Goal: Information Seeking & Learning: Understand process/instructions

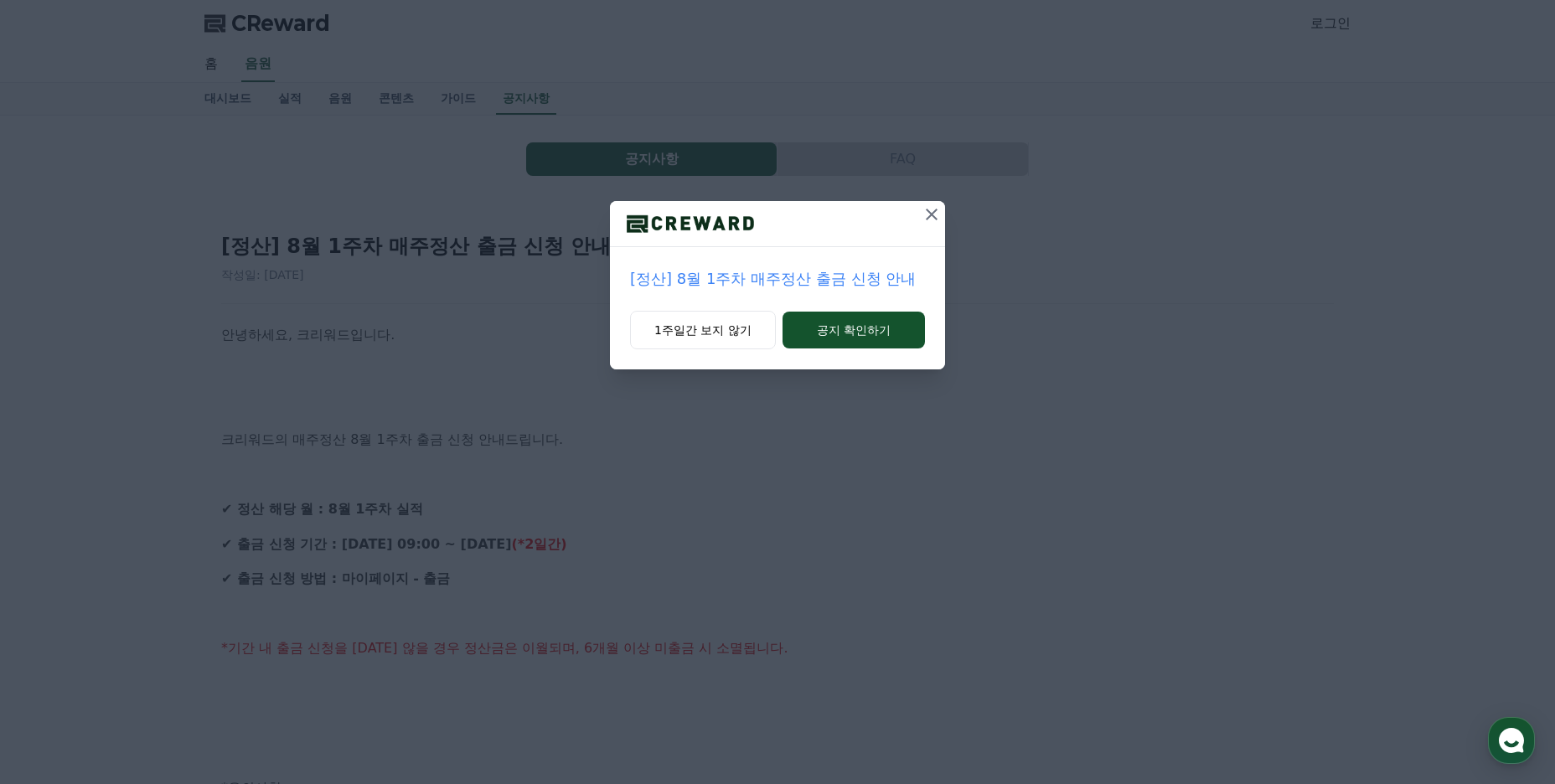
click at [930, 212] on icon at bounding box center [932, 215] width 12 height 12
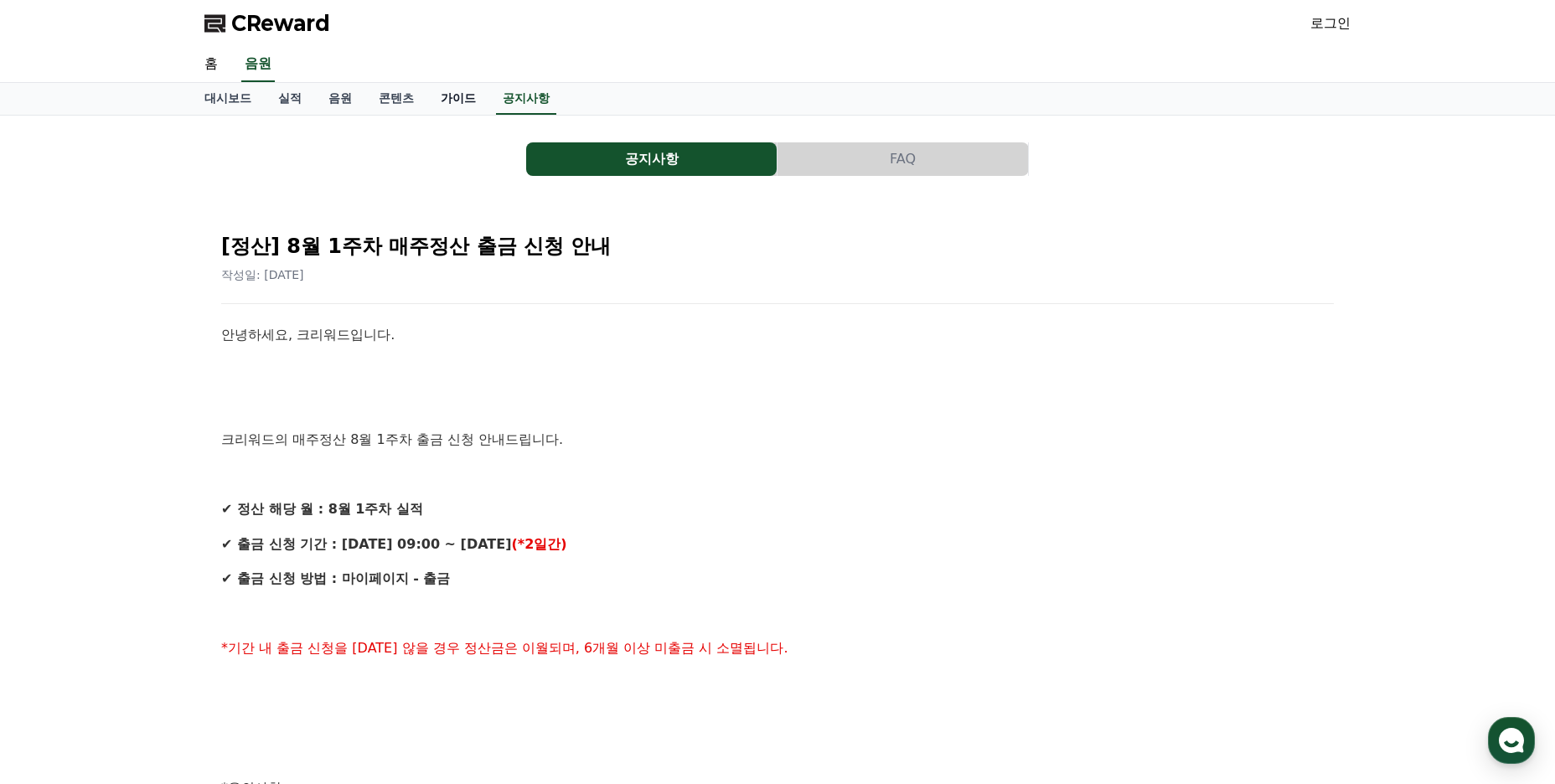
click at [462, 103] on link "가이드" at bounding box center [458, 99] width 62 height 32
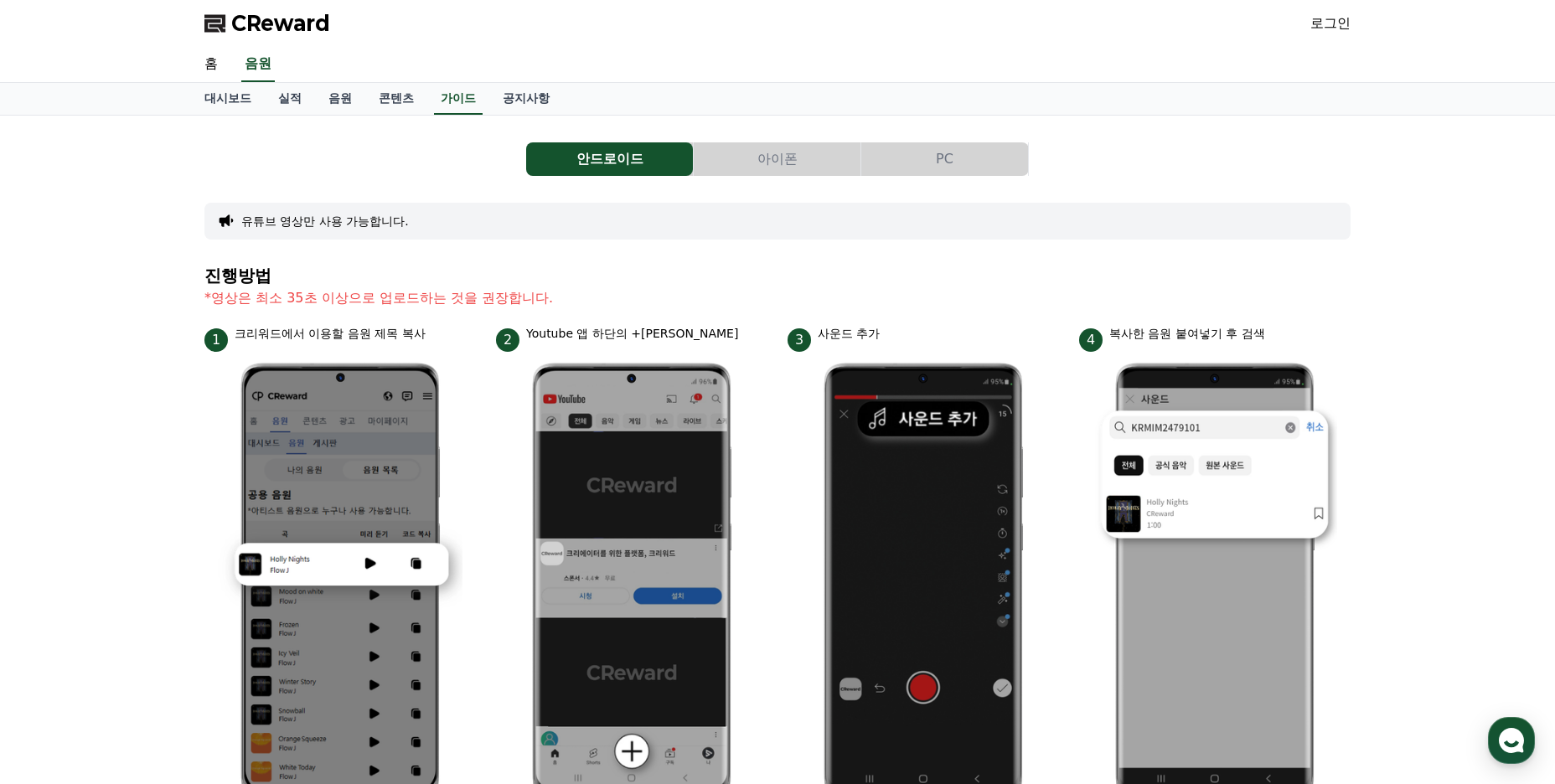
click at [946, 152] on button "PC" at bounding box center [945, 159] width 167 height 34
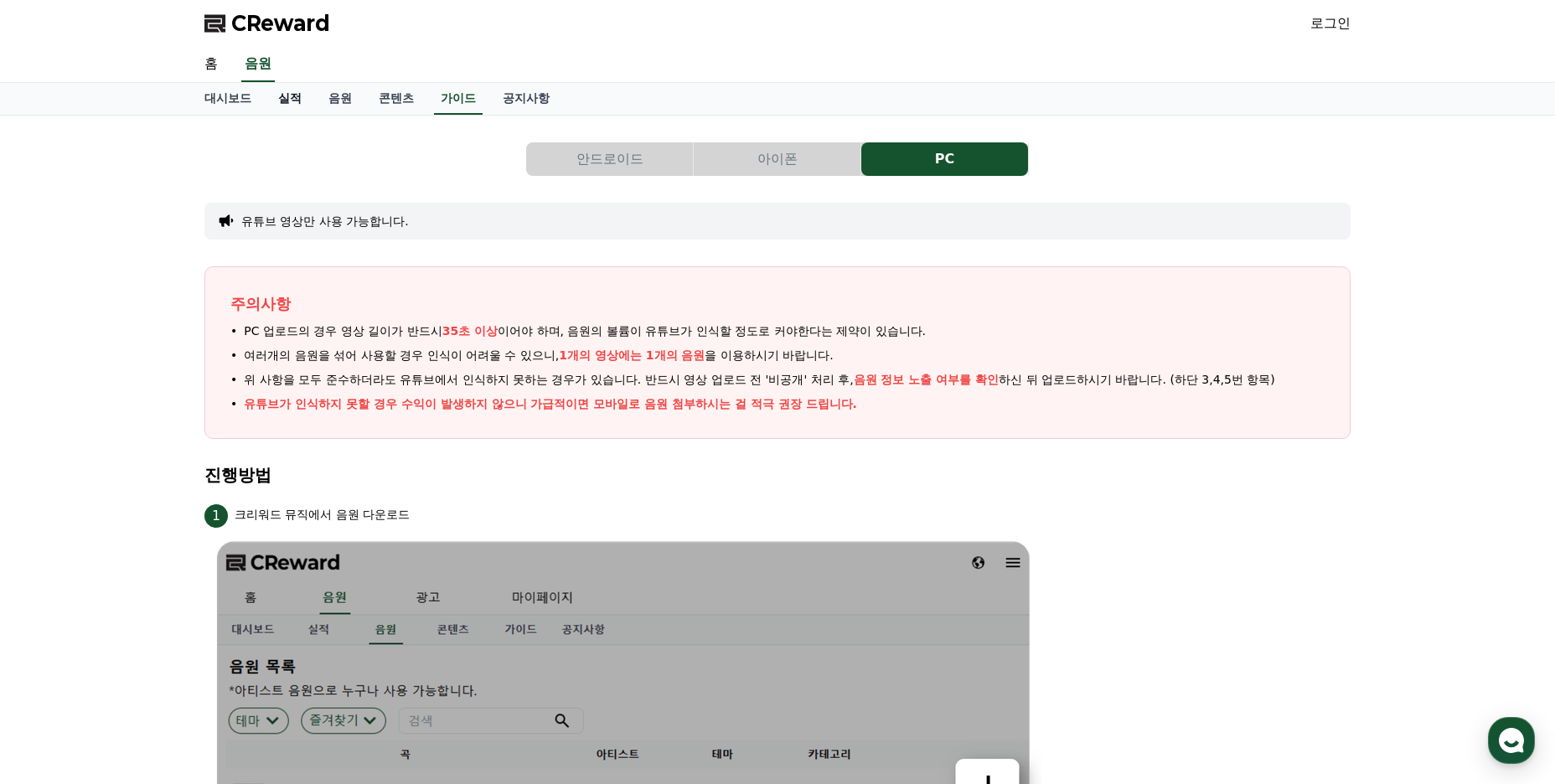
click at [294, 98] on link "실적" at bounding box center [290, 99] width 50 height 32
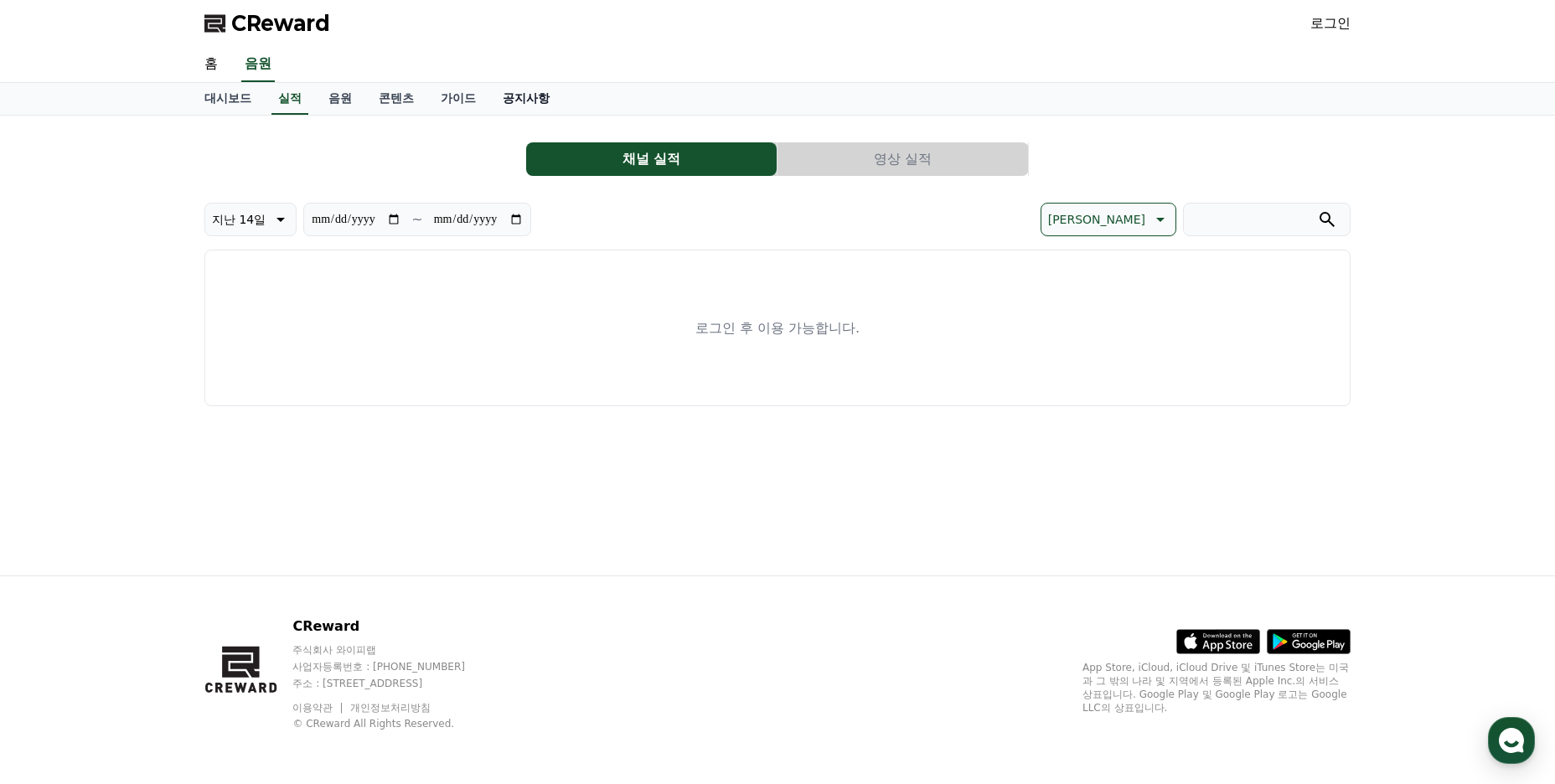
click at [522, 99] on link "공지사항" at bounding box center [526, 99] width 74 height 32
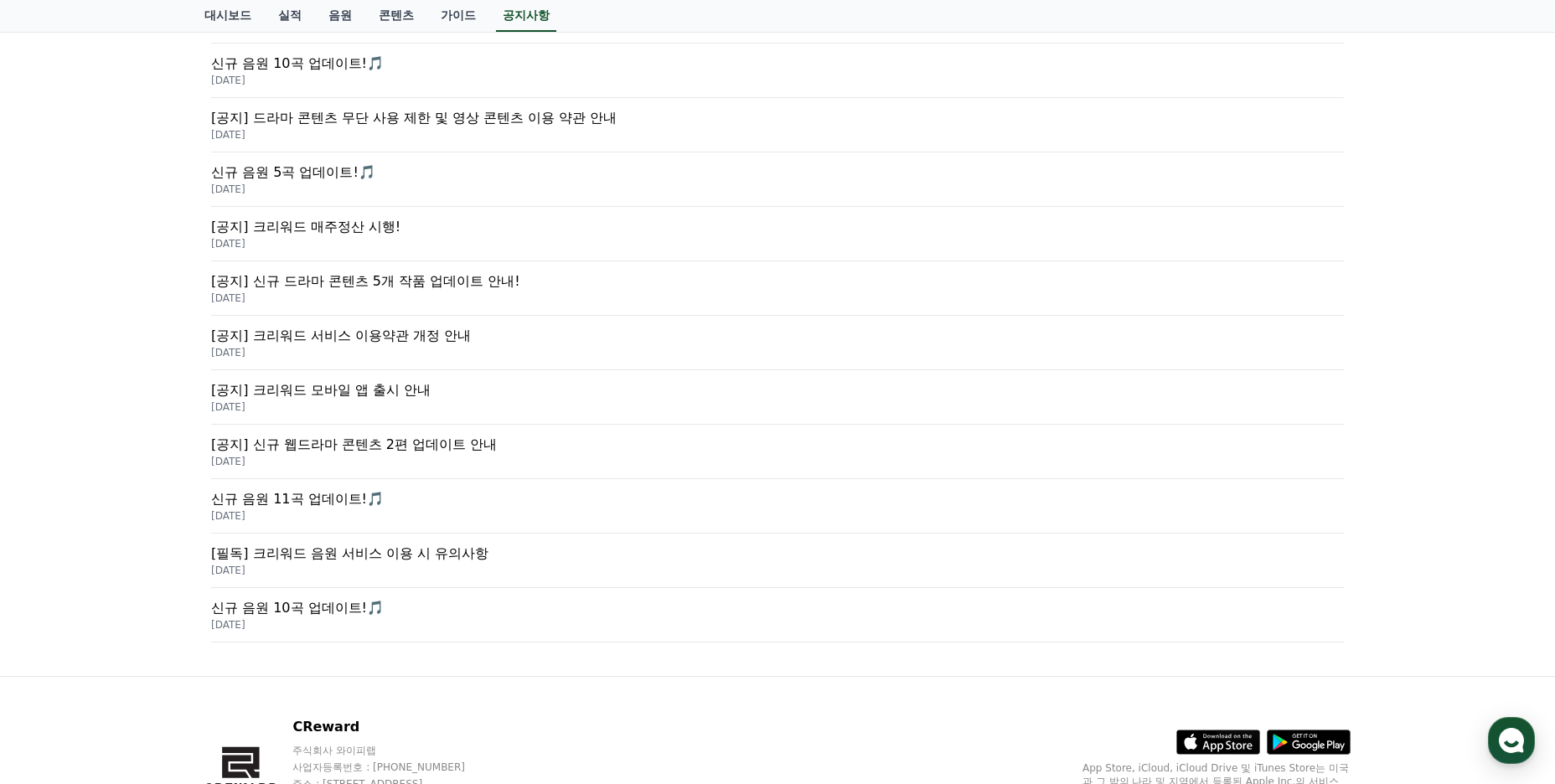
scroll to position [484, 0]
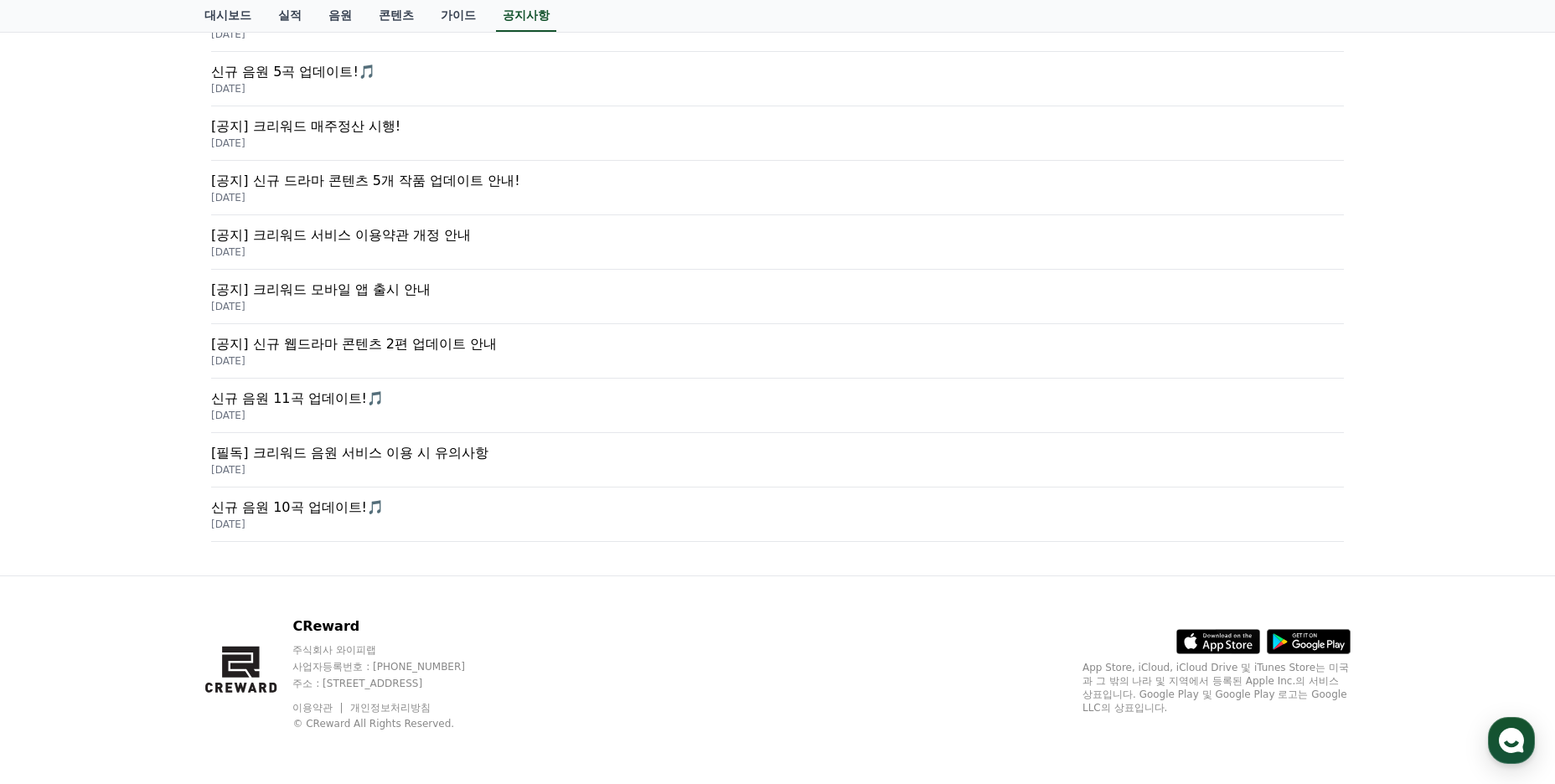
click at [453, 447] on p "[필독] 크리워드 음원 서비스 이용 시 유의사항" at bounding box center [777, 453] width 1133 height 20
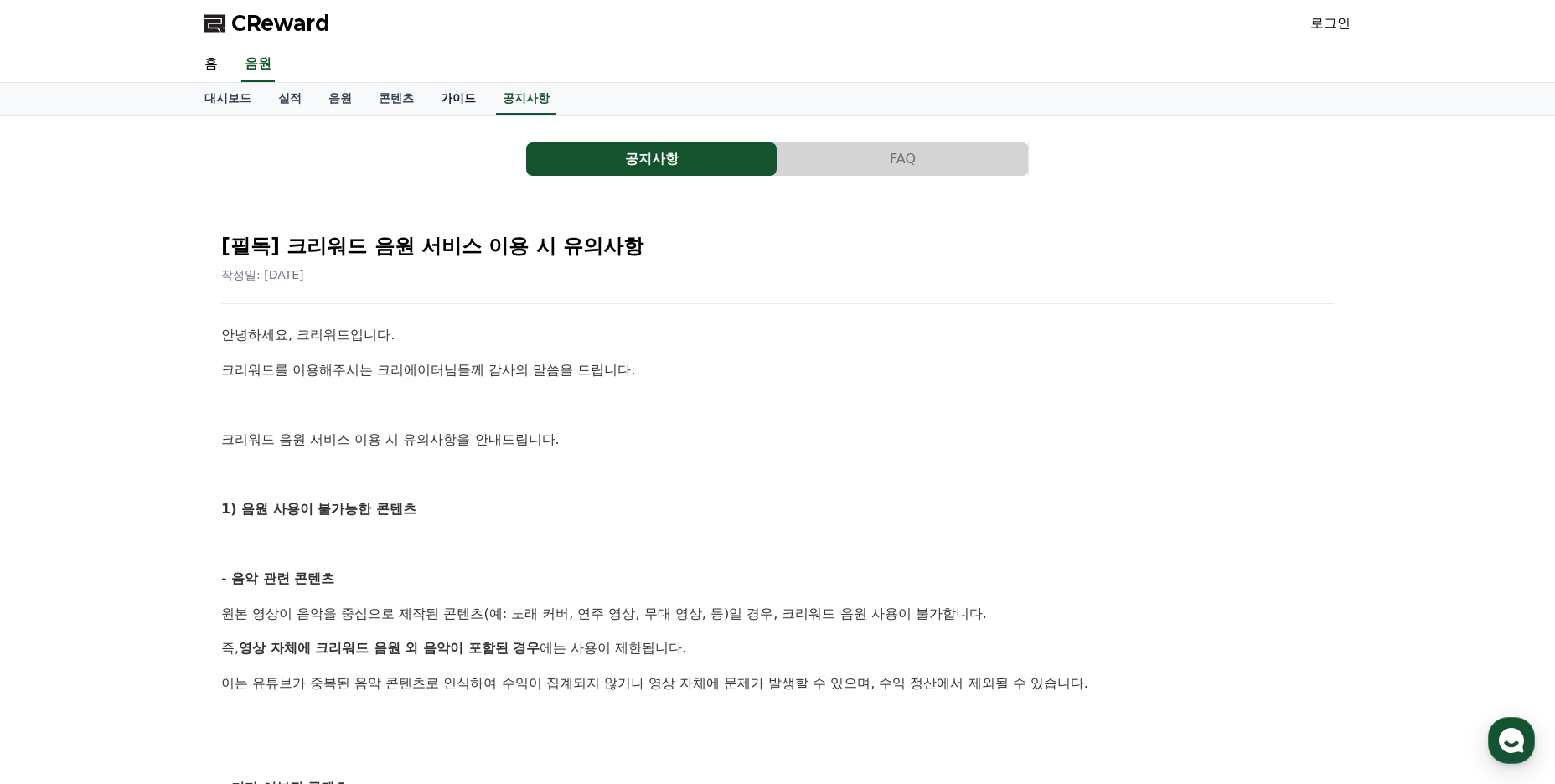
click at [450, 88] on link "가이드" at bounding box center [458, 99] width 62 height 32
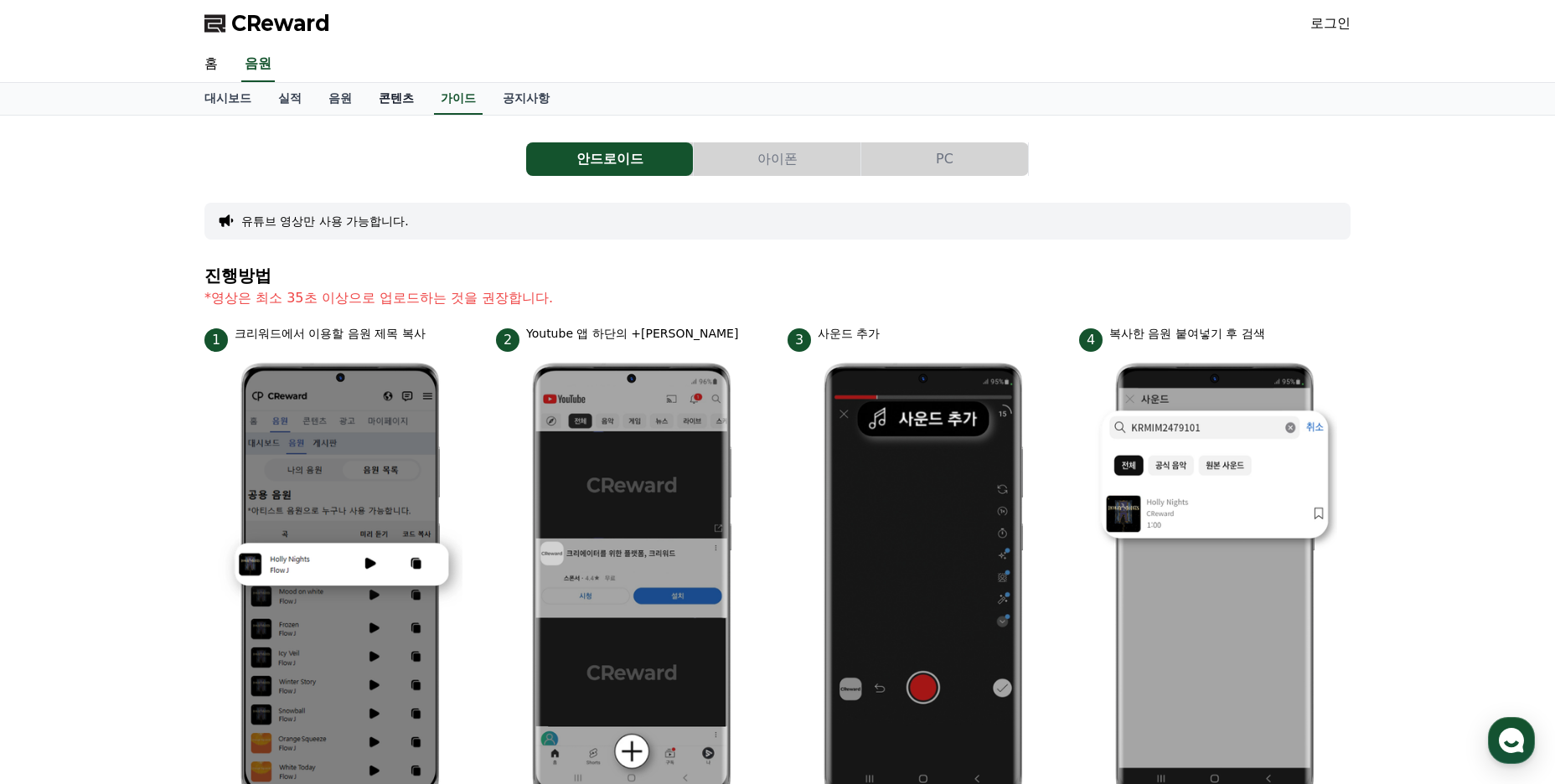
click at [399, 98] on link "콘텐츠" at bounding box center [396, 99] width 62 height 32
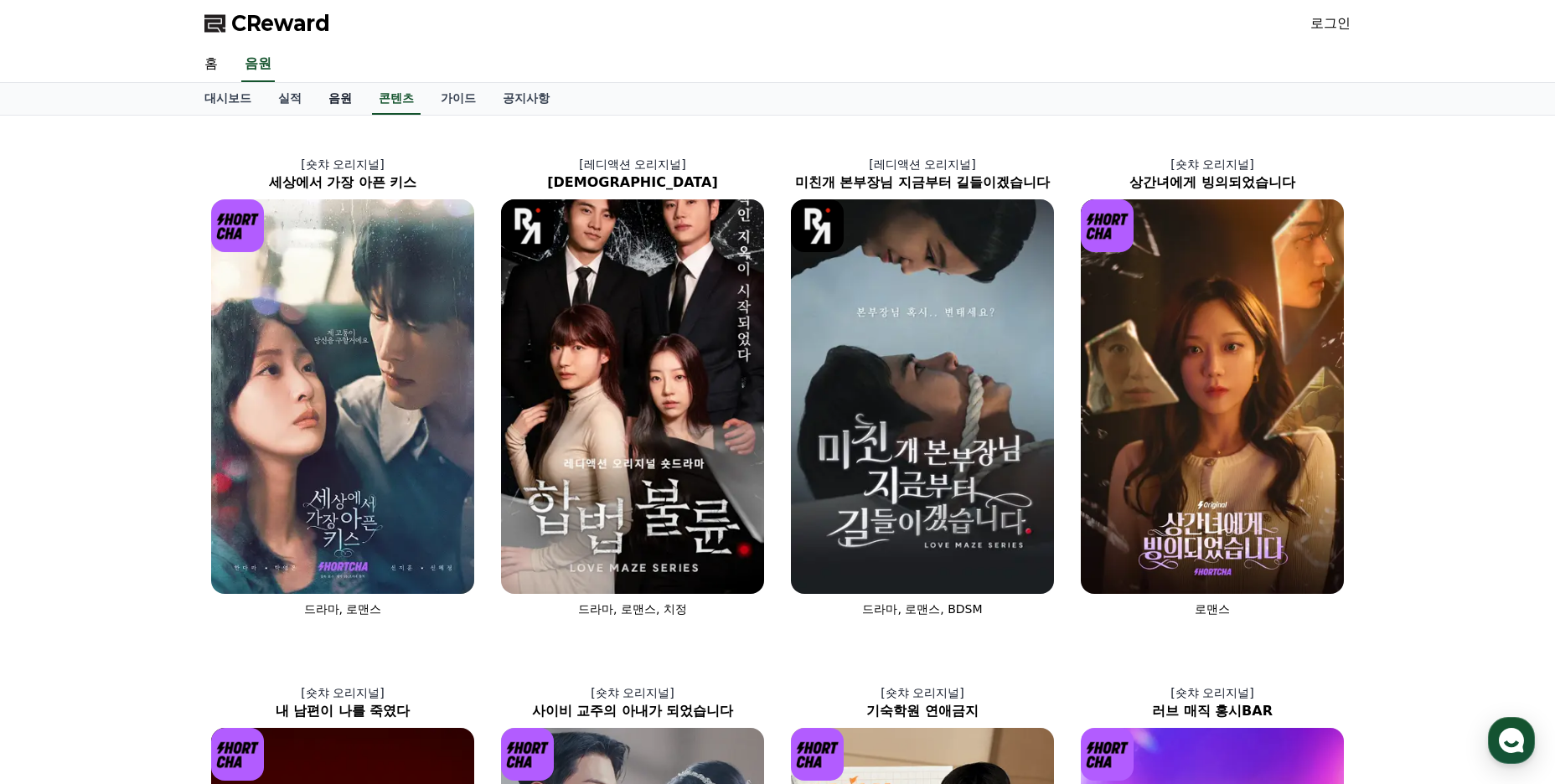
click at [342, 97] on link "음원" at bounding box center [340, 99] width 50 height 32
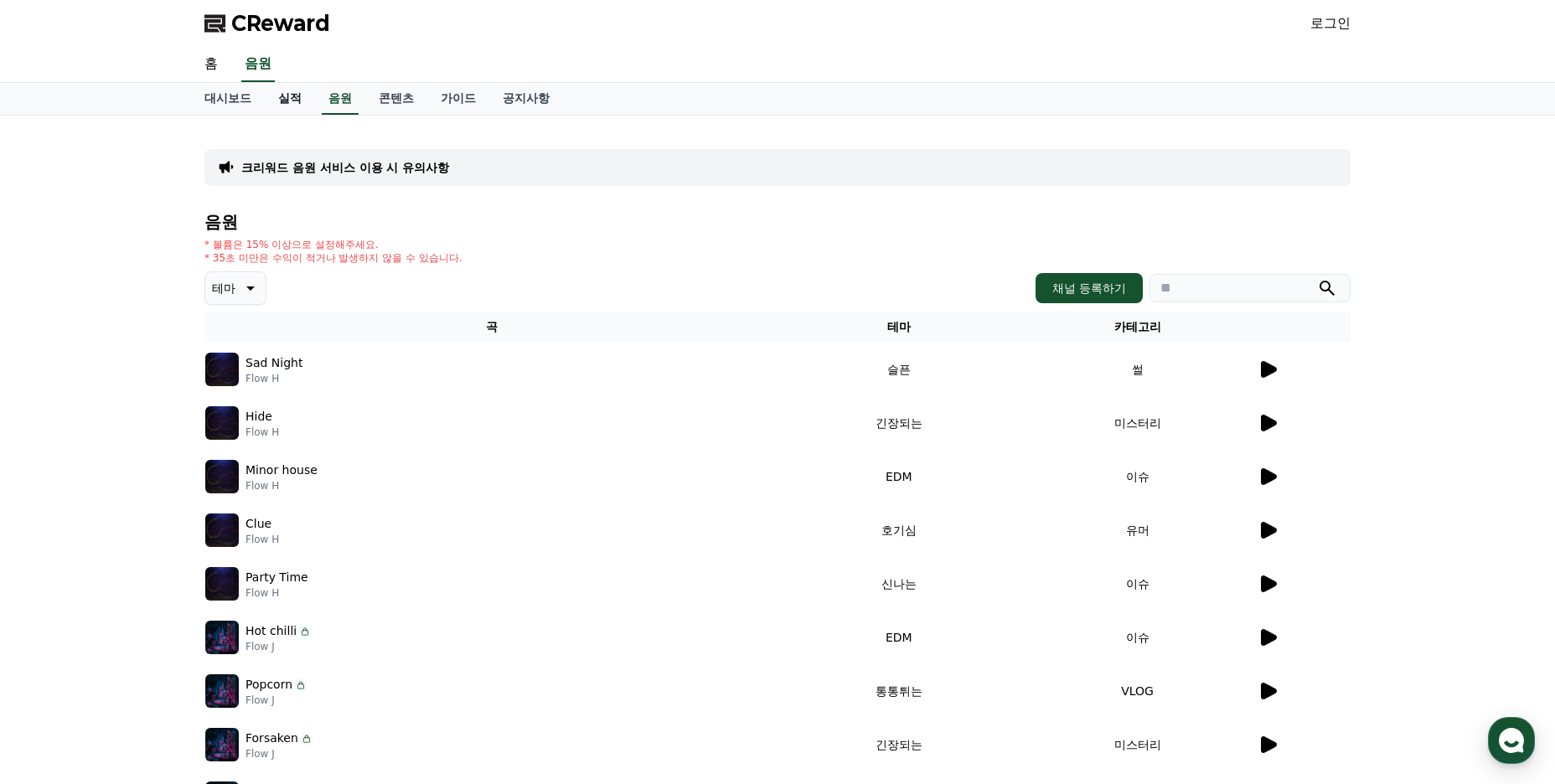
click at [291, 96] on link "실적" at bounding box center [290, 99] width 50 height 32
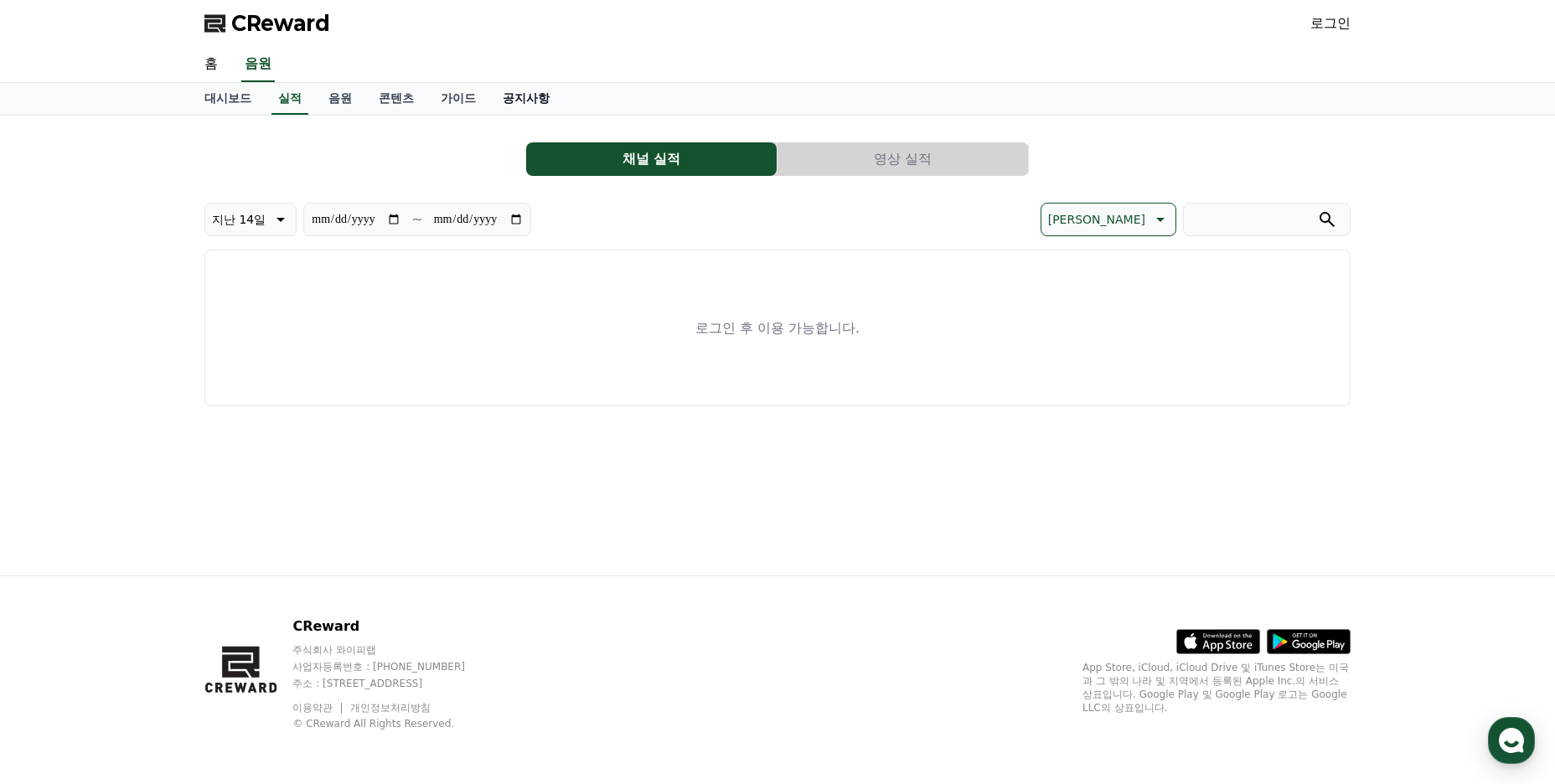
click at [542, 94] on link "공지사항" at bounding box center [526, 99] width 74 height 32
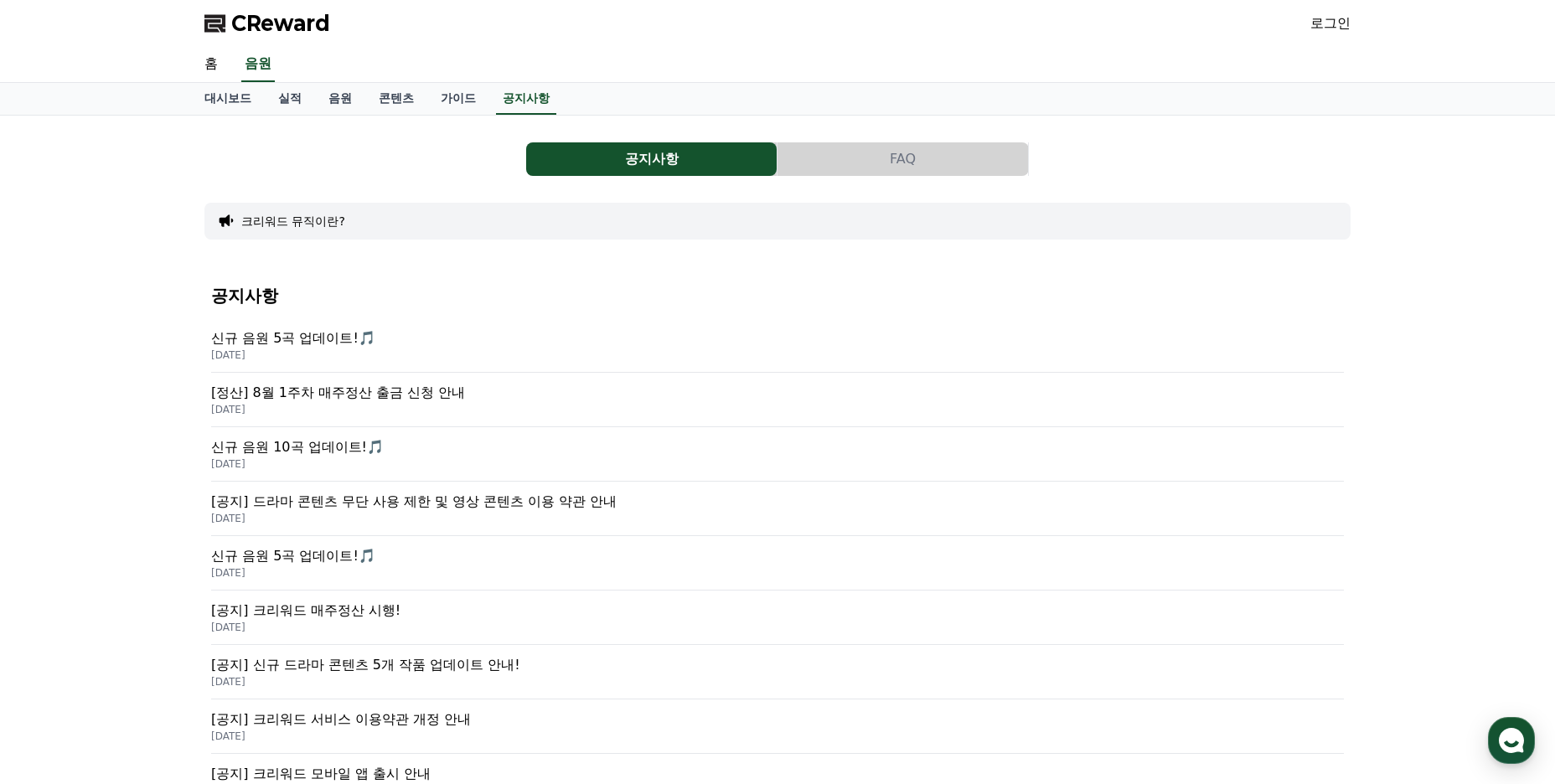
scroll to position [84, 0]
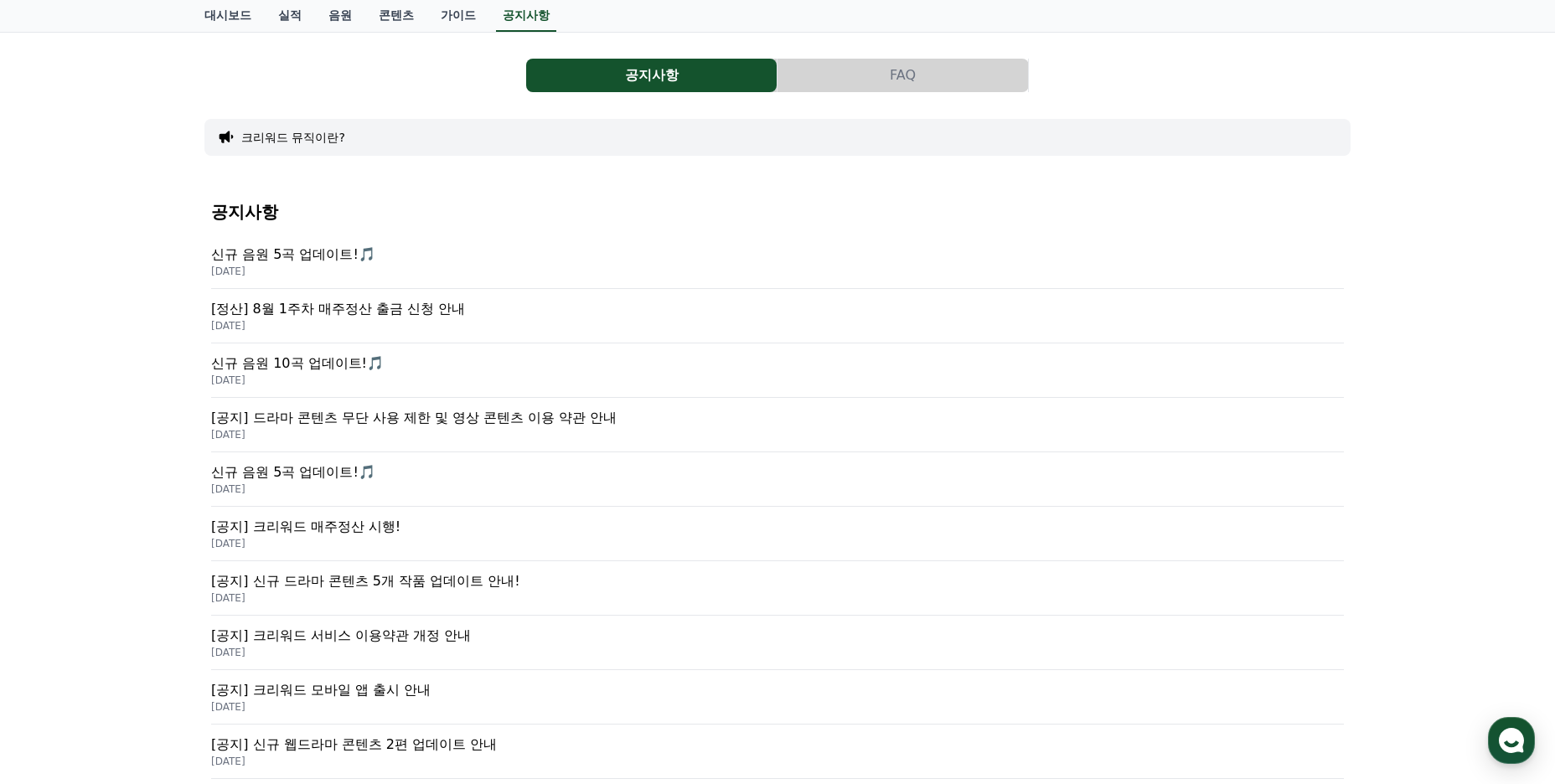
click at [435, 307] on p "[정산] 8월 1주차 매주정산 출금 신청 안내" at bounding box center [777, 308] width 1133 height 20
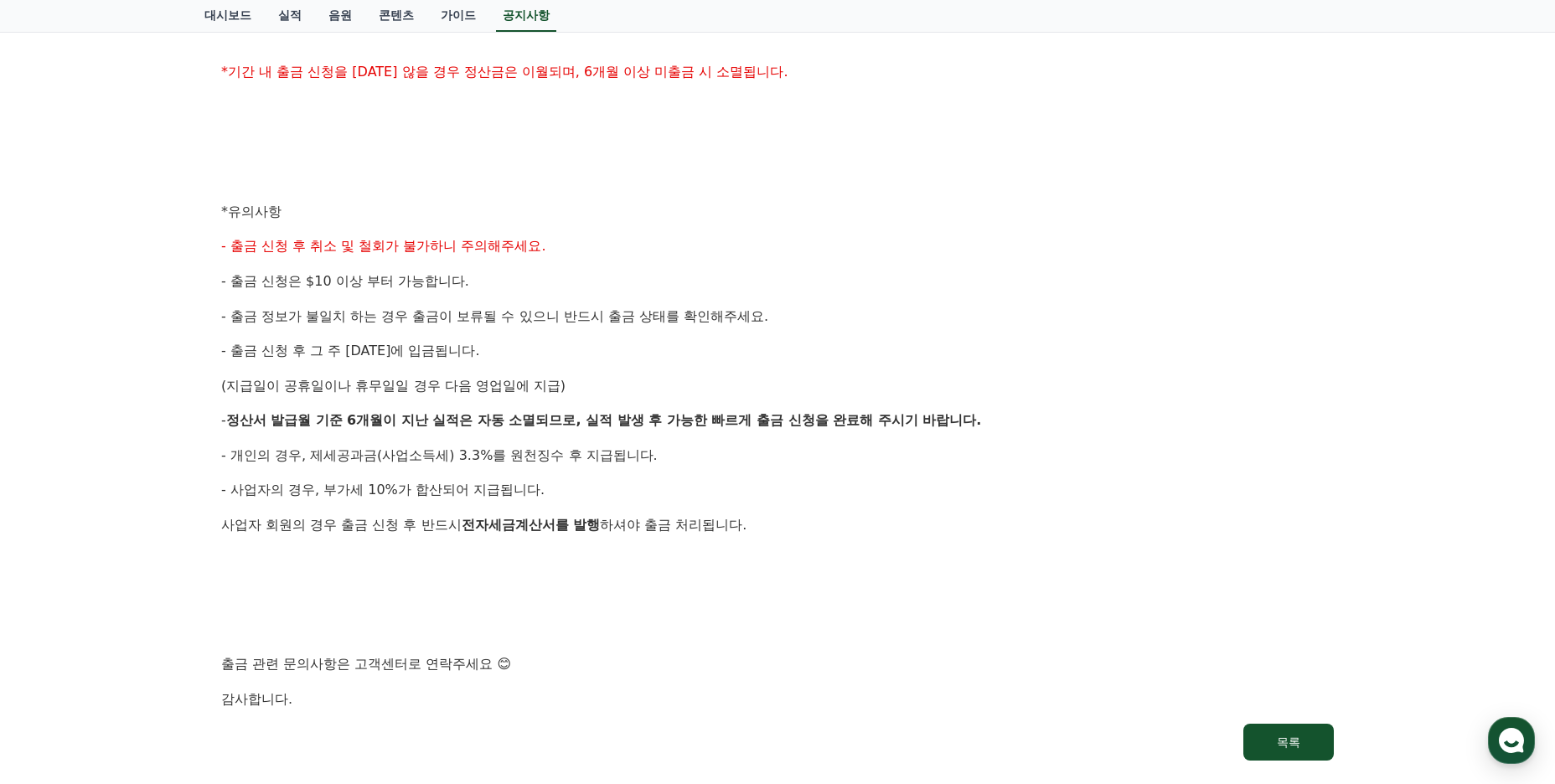
scroll to position [586, 0]
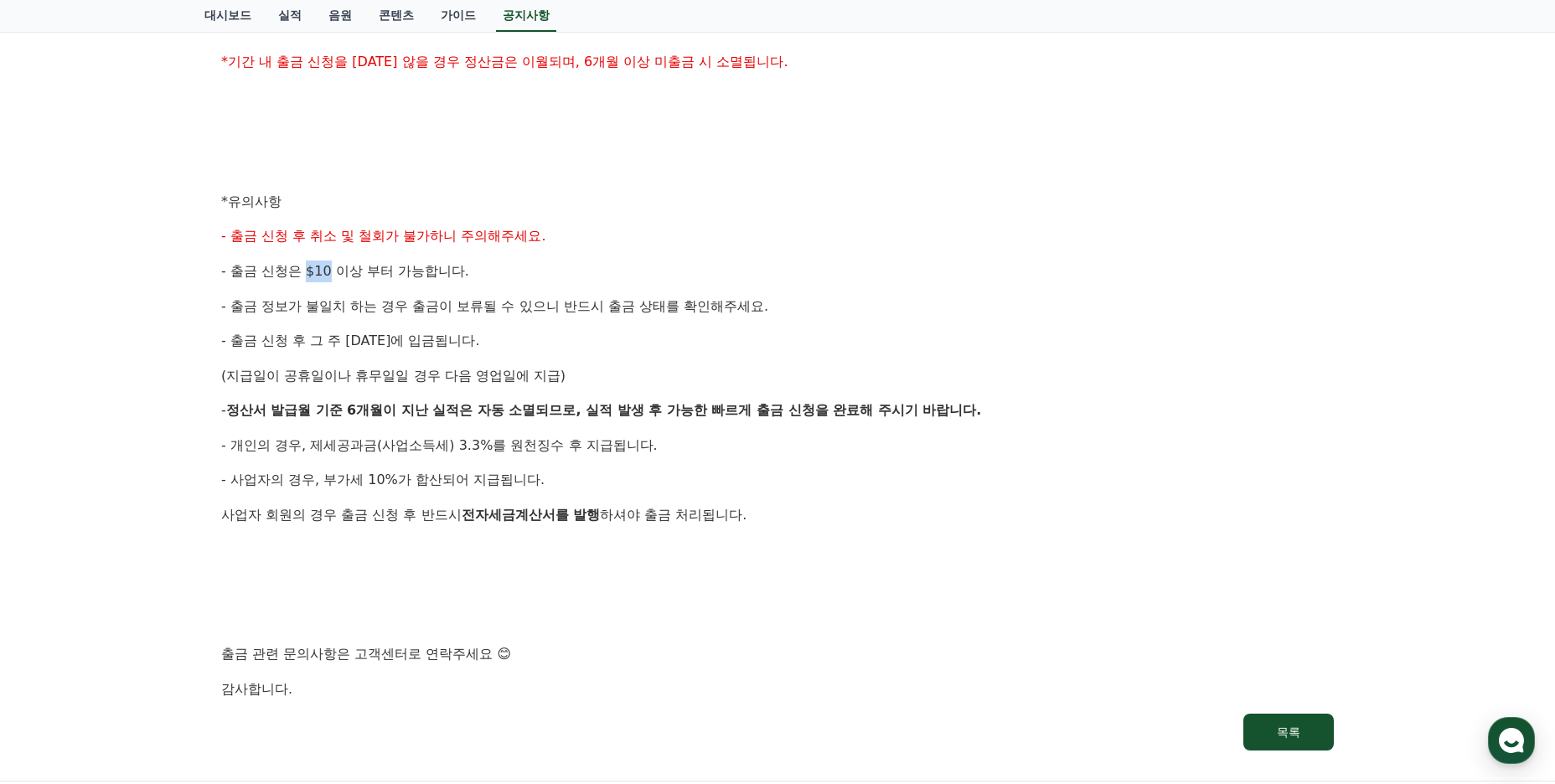
drag, startPoint x: 308, startPoint y: 273, endPoint x: 327, endPoint y: 273, distance: 19.0
click at [327, 273] on span "- 출금 신청은 $10 이상 부터 가능합니다." at bounding box center [345, 271] width 248 height 16
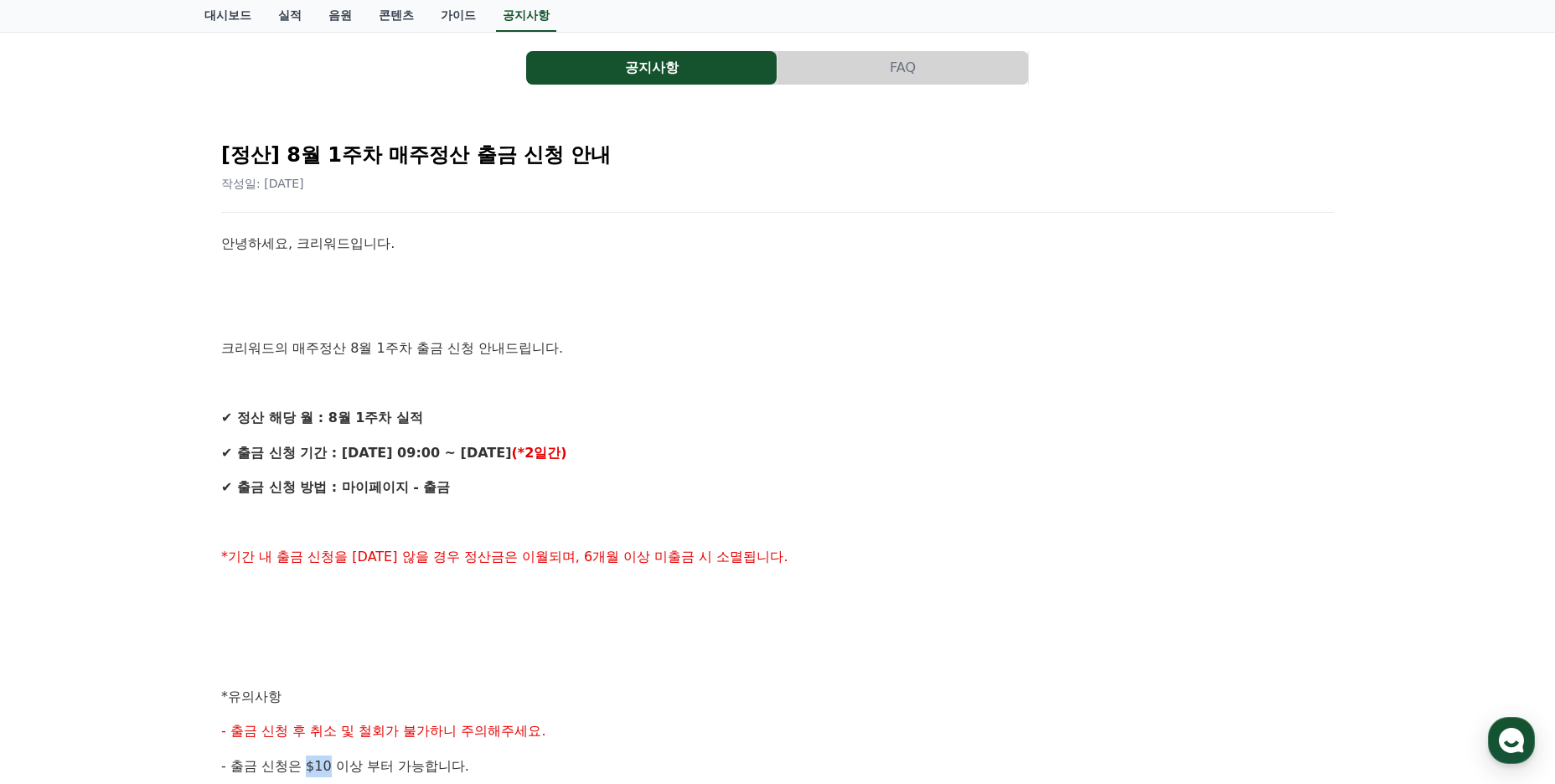
scroll to position [0, 0]
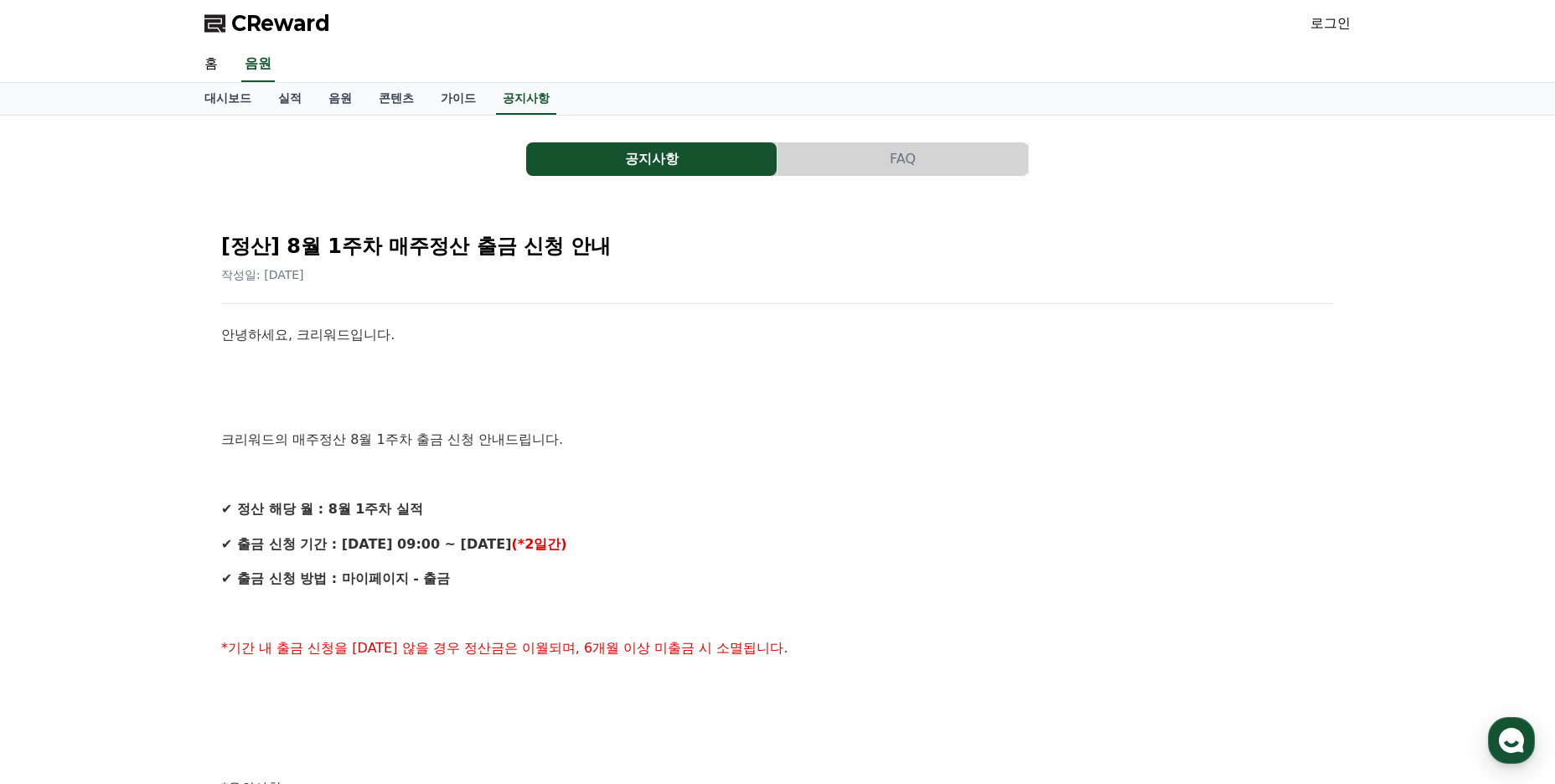
click at [274, 20] on span "CReward" at bounding box center [281, 23] width 99 height 27
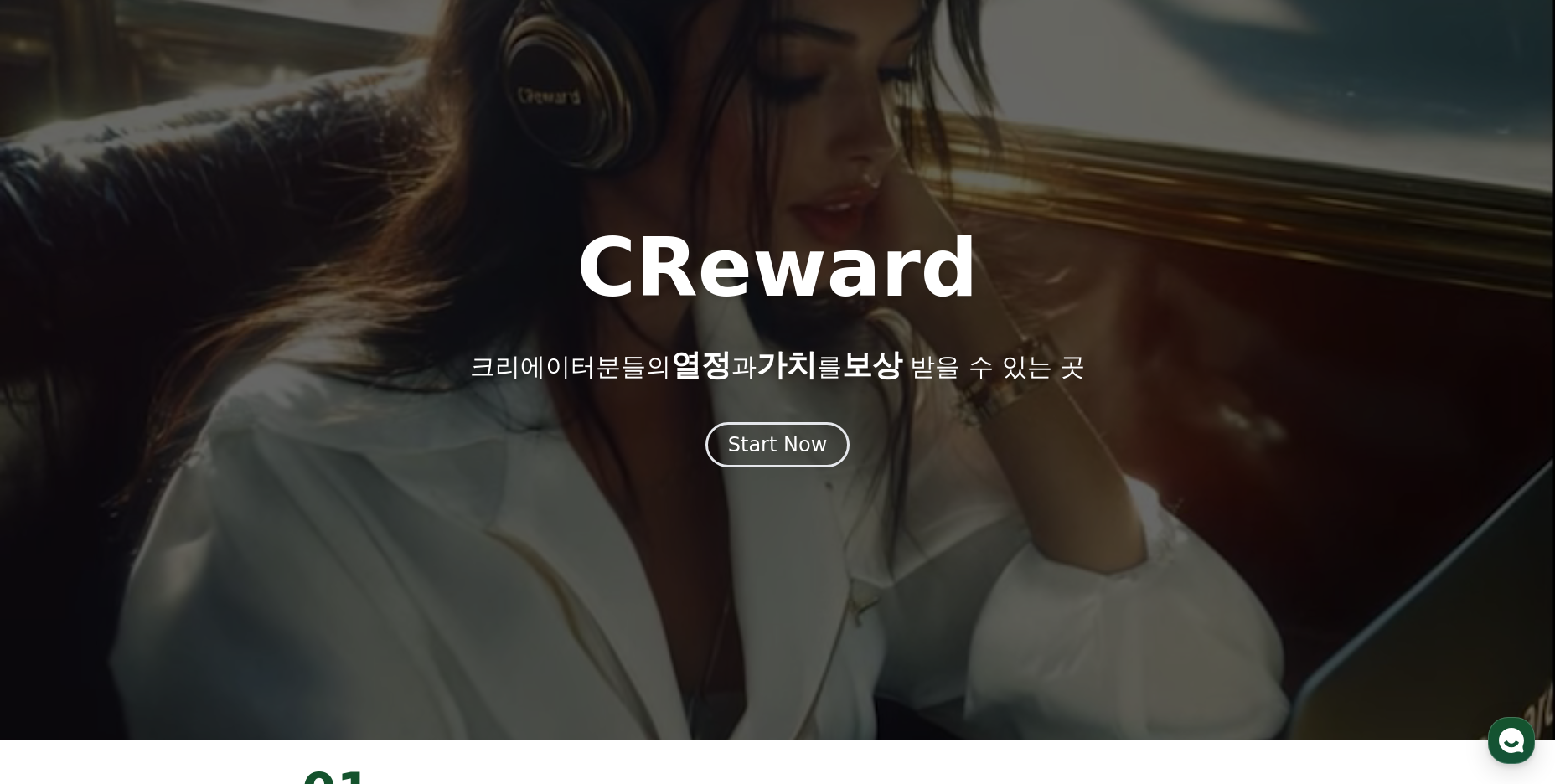
scroll to position [84, 0]
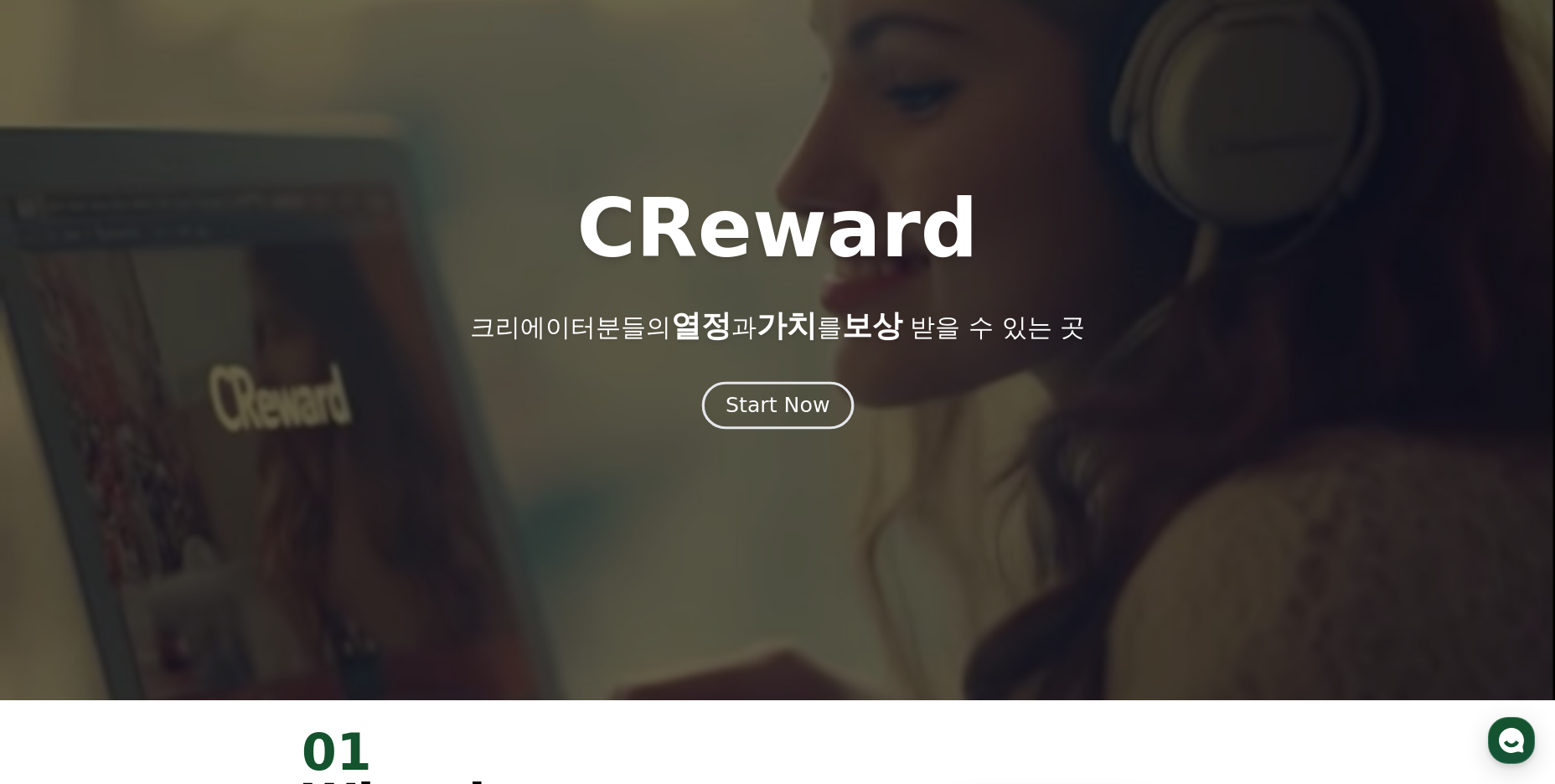
click at [787, 402] on div "Start Now" at bounding box center [778, 405] width 104 height 29
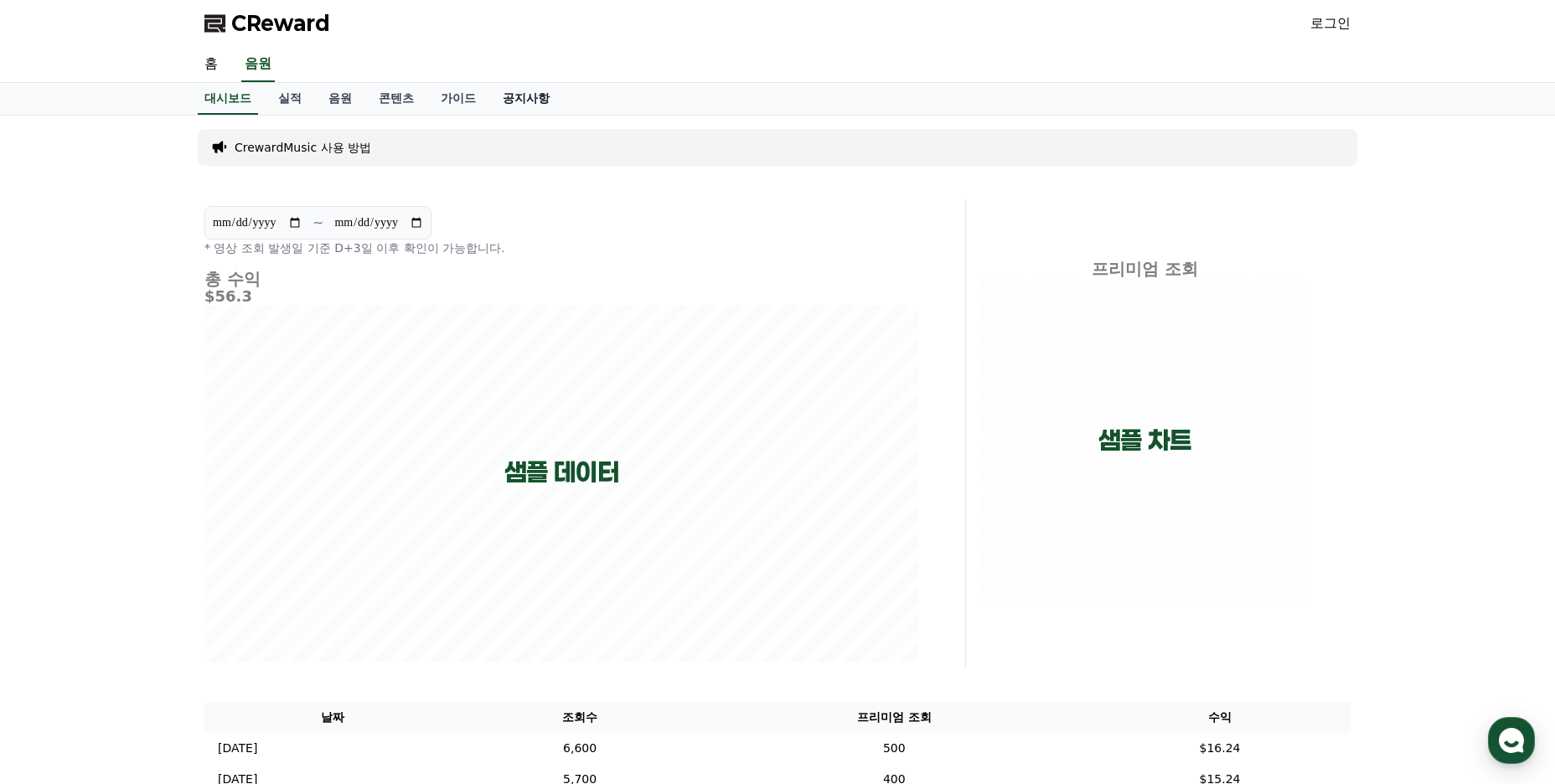
click at [513, 92] on link "공지사항" at bounding box center [526, 99] width 74 height 32
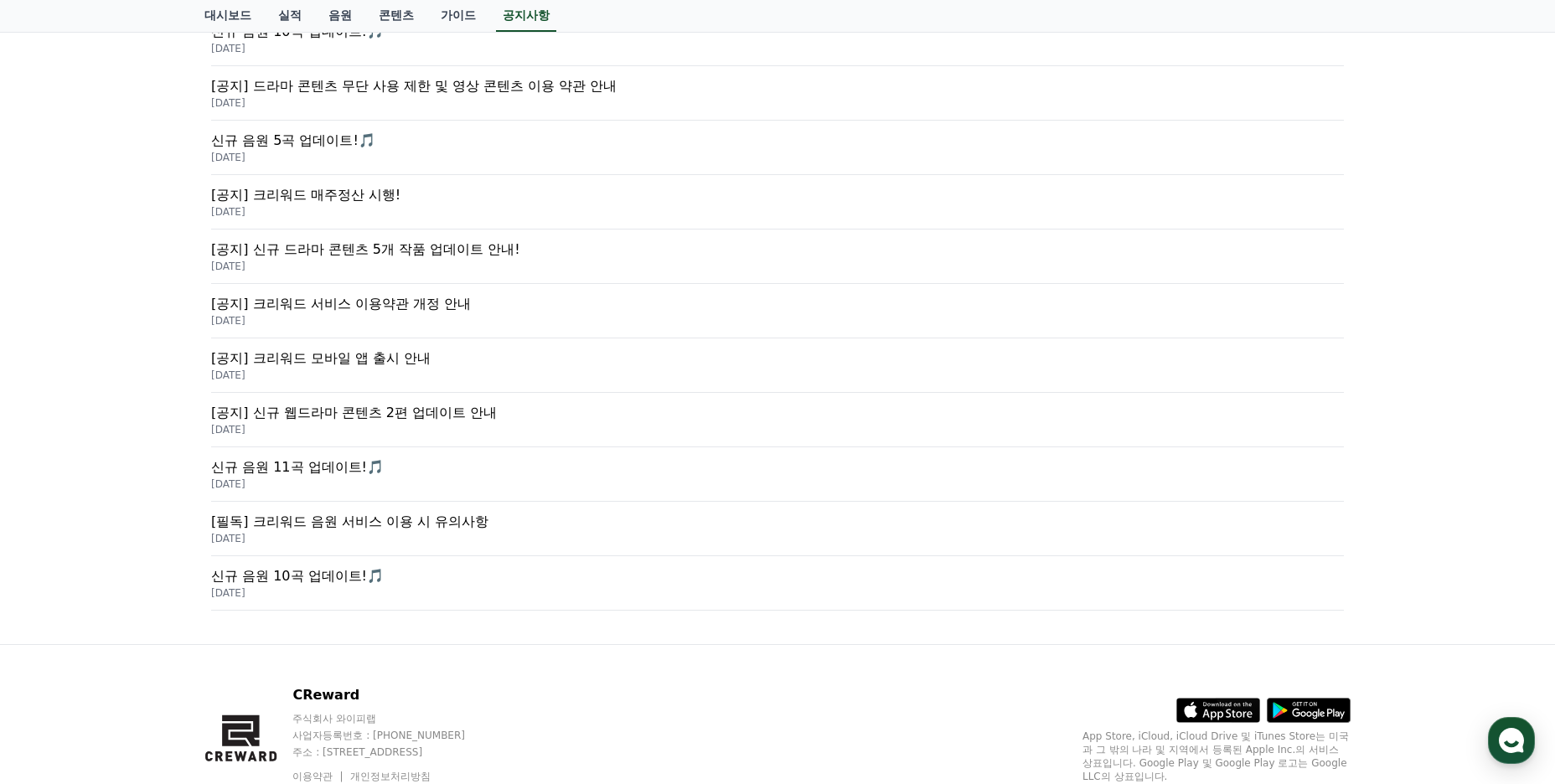
scroll to position [419, 0]
click at [430, 517] on p "[필독] 크리워드 음원 서비스 이용 시 유의사항" at bounding box center [777, 518] width 1133 height 20
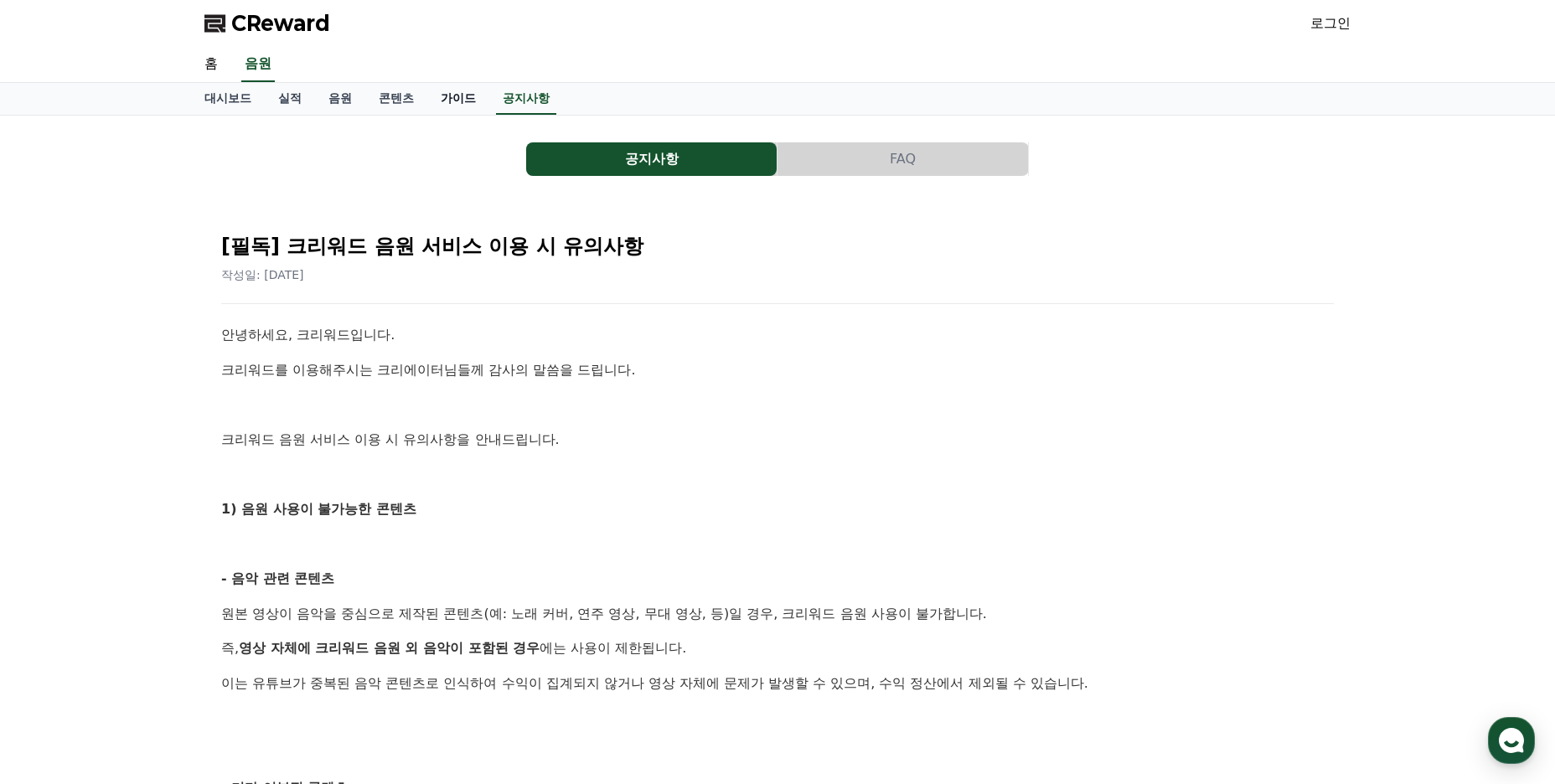
click at [455, 97] on link "가이드" at bounding box center [458, 99] width 62 height 32
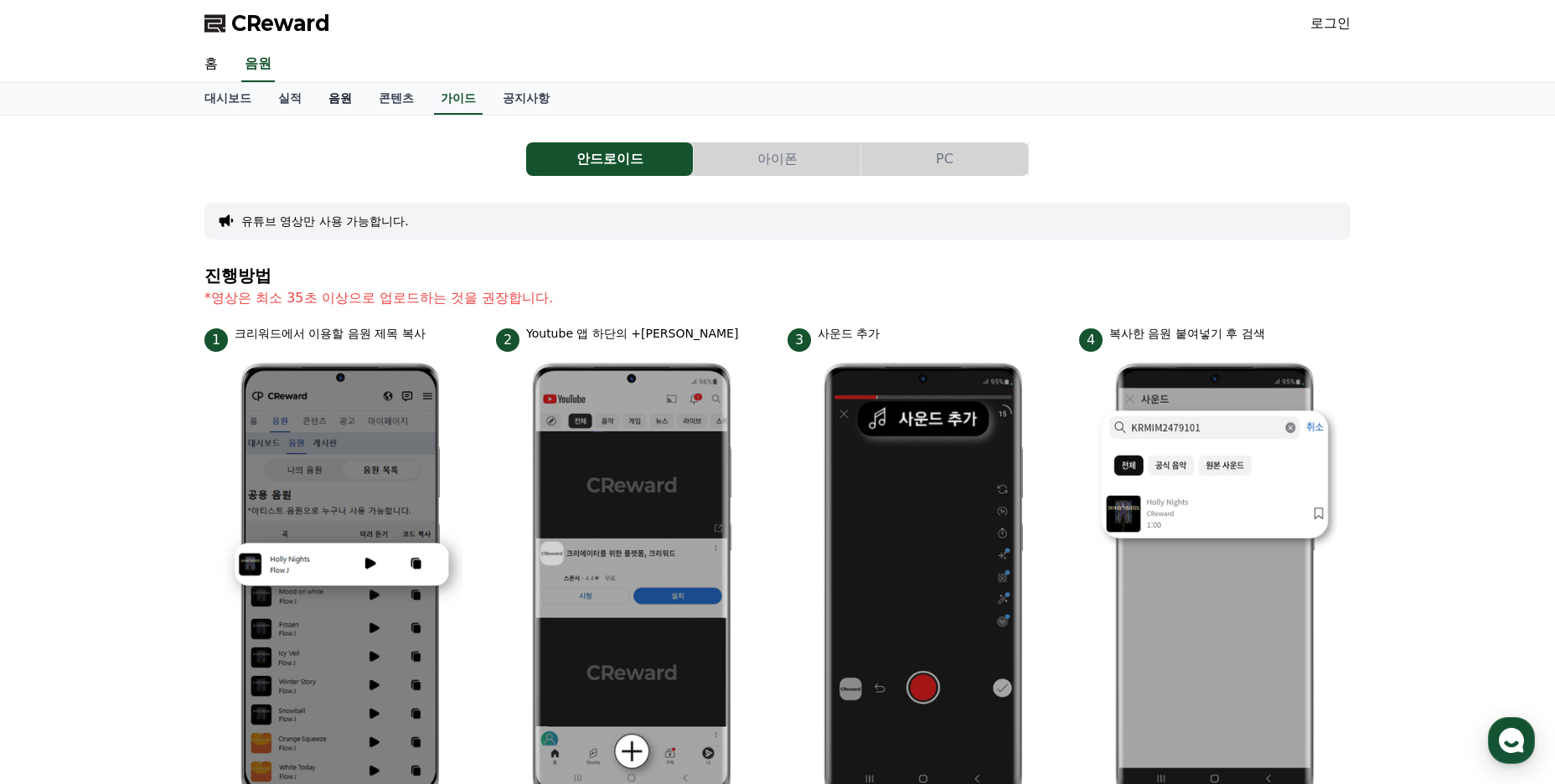
click at [347, 98] on link "음원" at bounding box center [340, 99] width 50 height 32
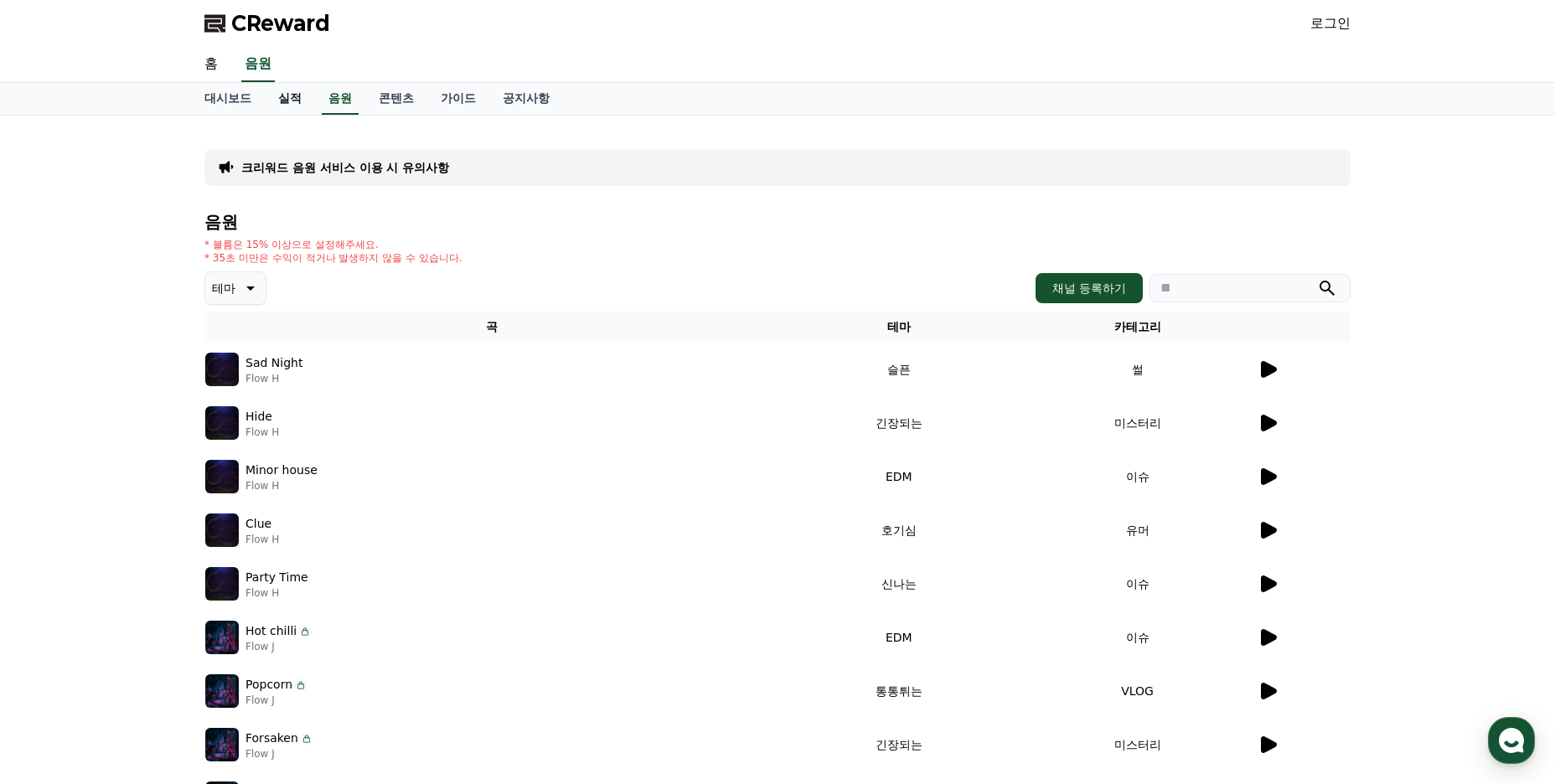
click at [293, 102] on link "실적" at bounding box center [290, 99] width 50 height 32
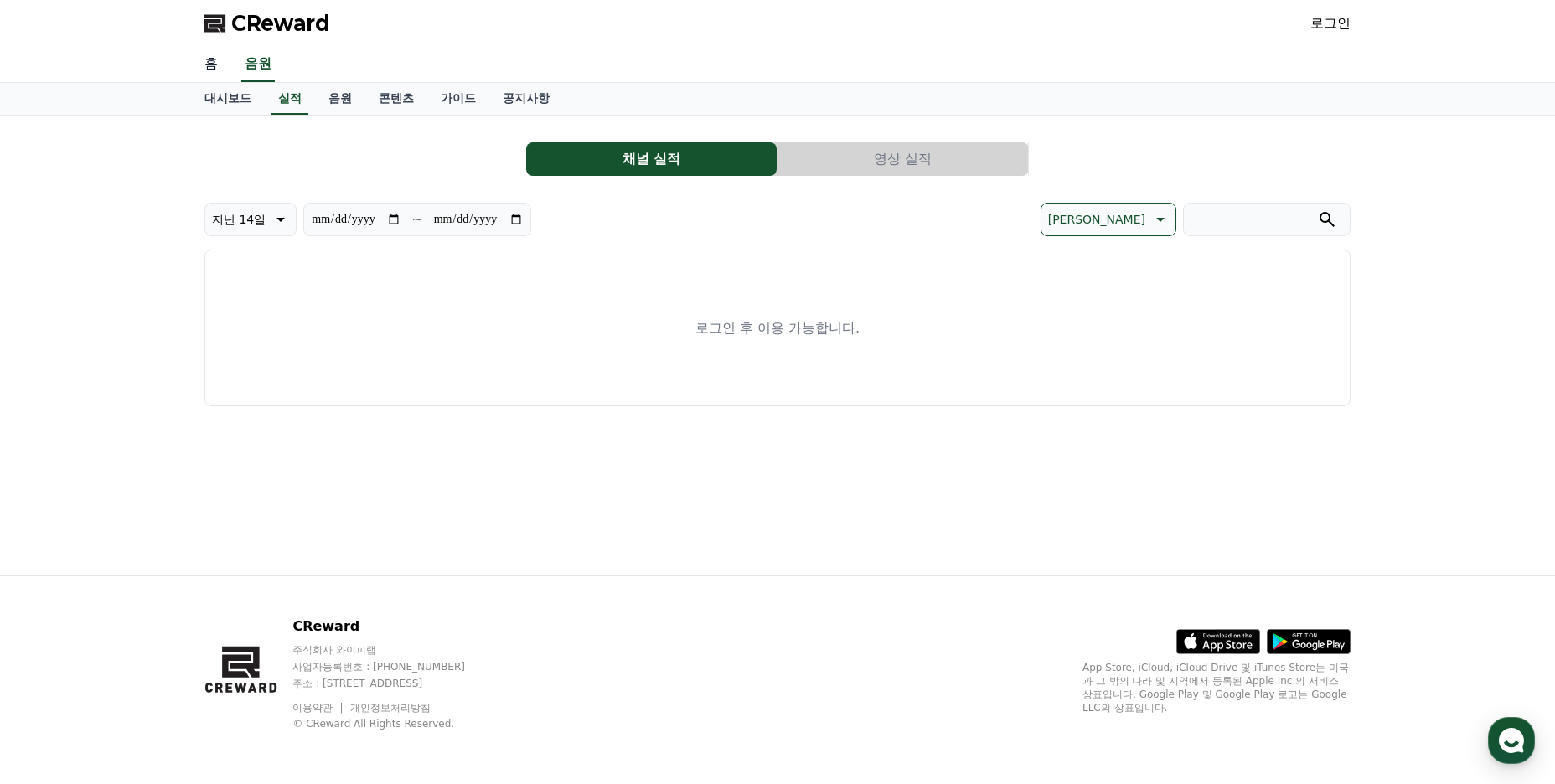
click at [213, 58] on link "홈" at bounding box center [211, 64] width 41 height 36
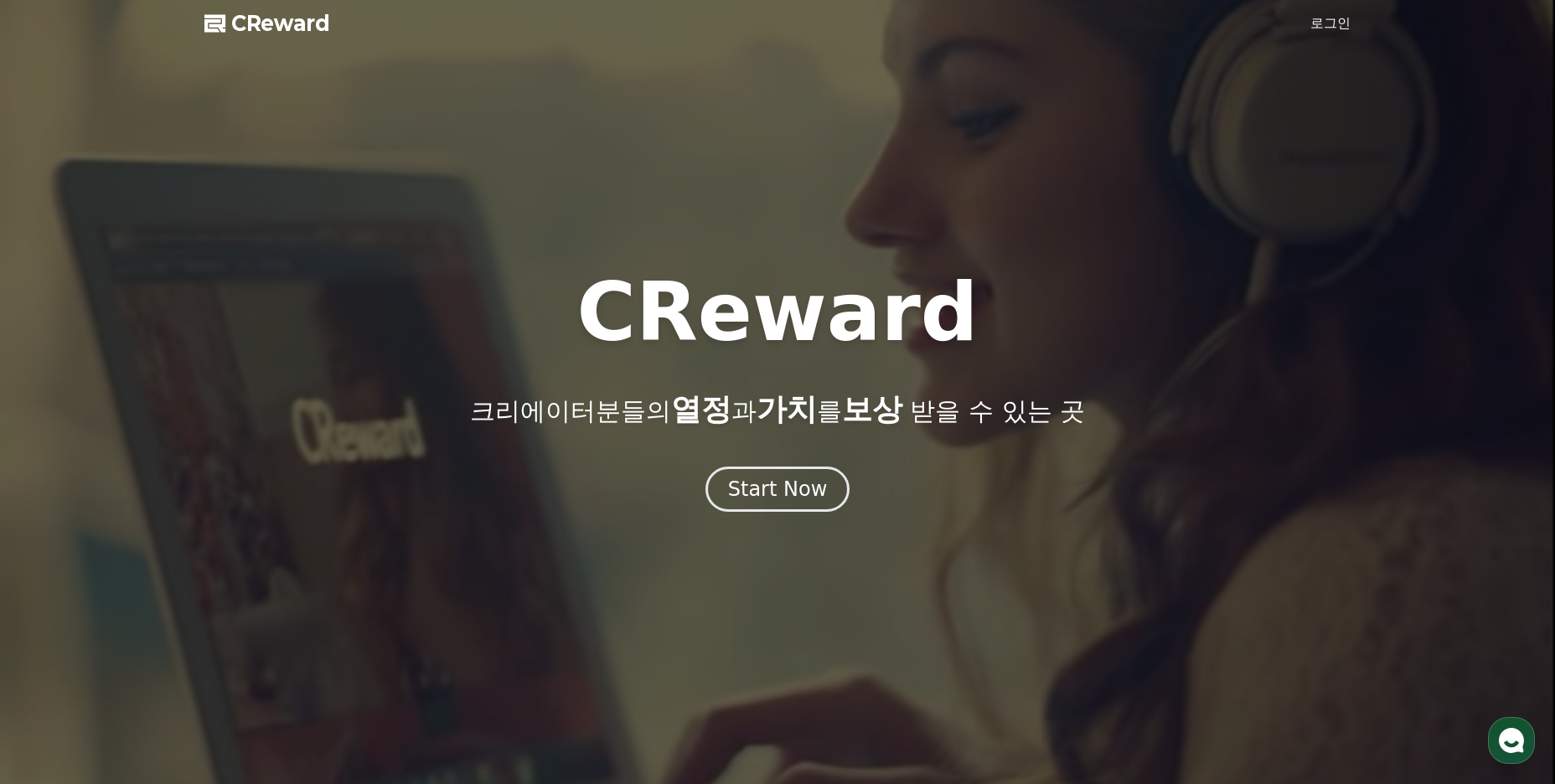
click at [298, 32] on span "CReward" at bounding box center [281, 23] width 99 height 27
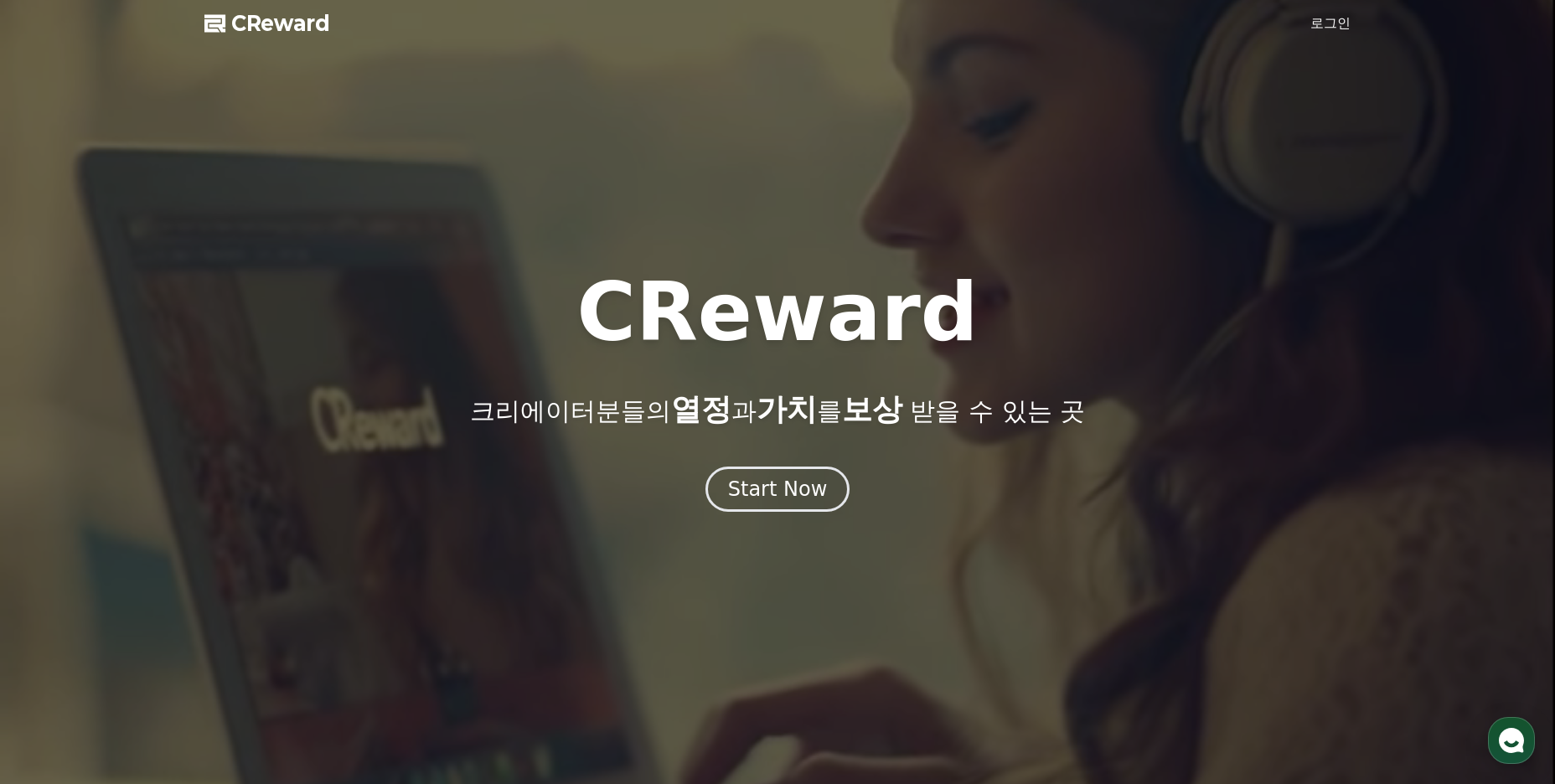
click at [283, 23] on span "CReward" at bounding box center [281, 23] width 99 height 27
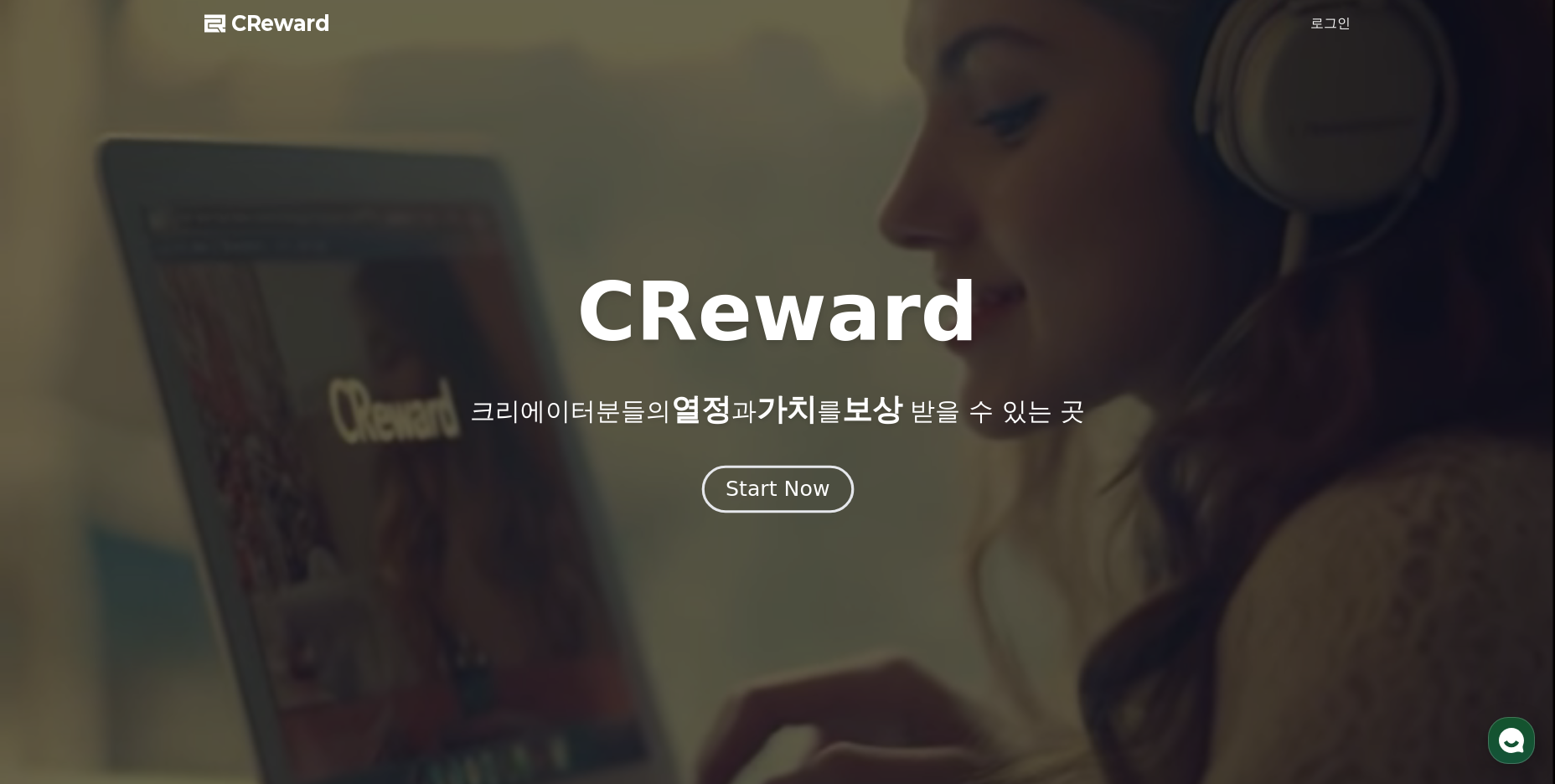
click at [816, 495] on div "Start Now" at bounding box center [778, 488] width 104 height 29
